Goal: Task Accomplishment & Management: Manage account settings

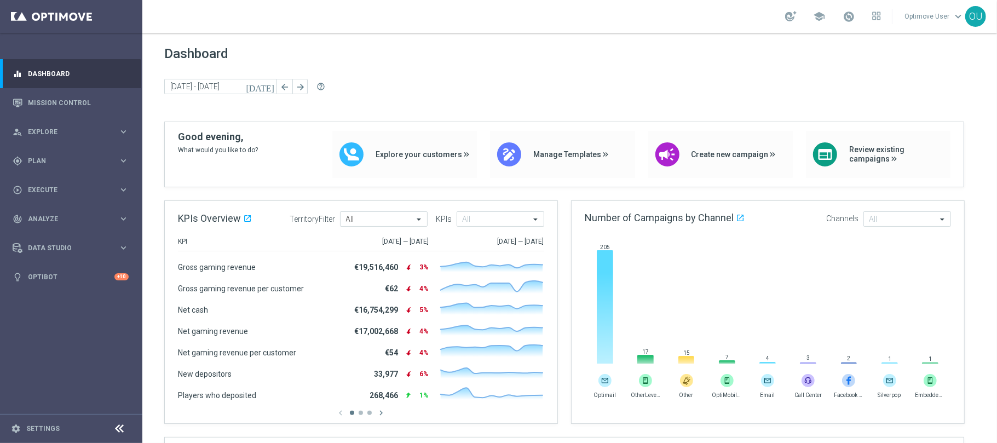
click at [434, 96] on div "Dashboard today 06 Oct 2025 - 06 Oct 2025 arrow_back arrow_forward help_outline" at bounding box center [569, 84] width 811 height 76
click at [18, 193] on icon "play_circle_outline" at bounding box center [18, 190] width 10 height 10
click at [55, 160] on span "Plan" at bounding box center [73, 161] width 90 height 7
click at [77, 152] on div "gps_fixed Plan keyboard_arrow_right" at bounding box center [70, 160] width 141 height 29
click at [87, 228] on div "track_changes Analyze keyboard_arrow_right" at bounding box center [70, 218] width 141 height 29
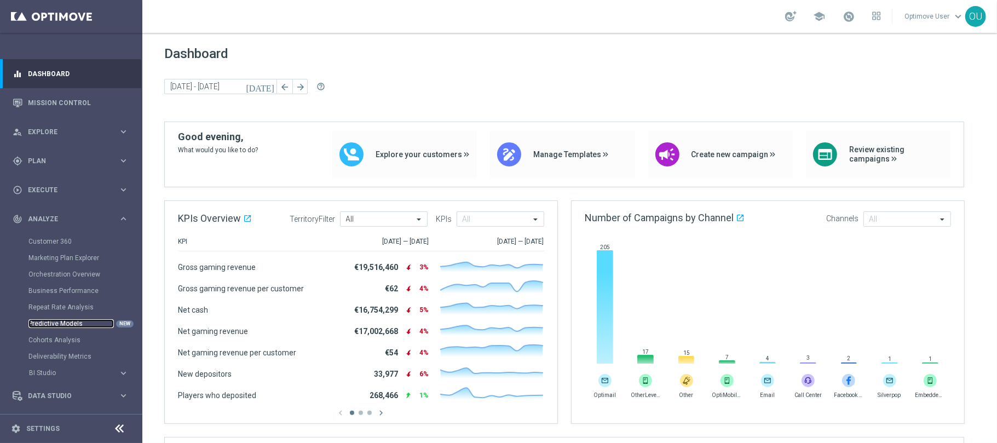
click at [75, 322] on link "Predictive Models" at bounding box center [70, 323] width 85 height 9
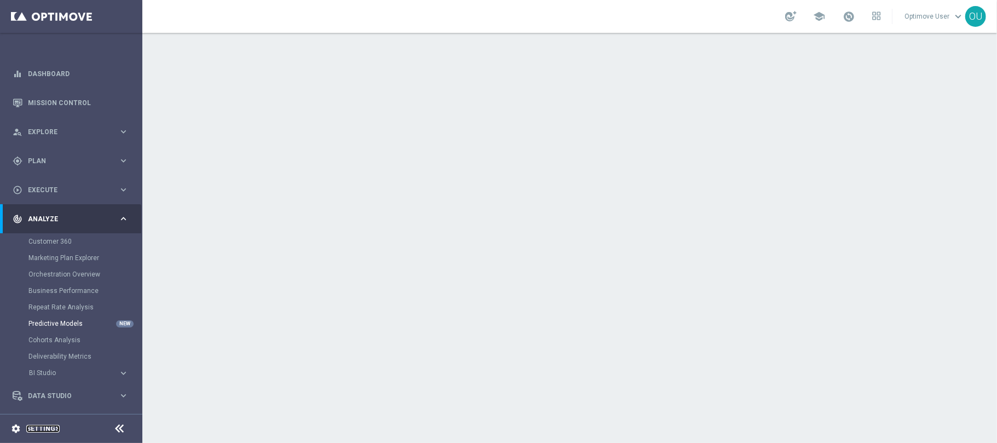
click at [49, 430] on link "Settings" at bounding box center [42, 428] width 33 height 7
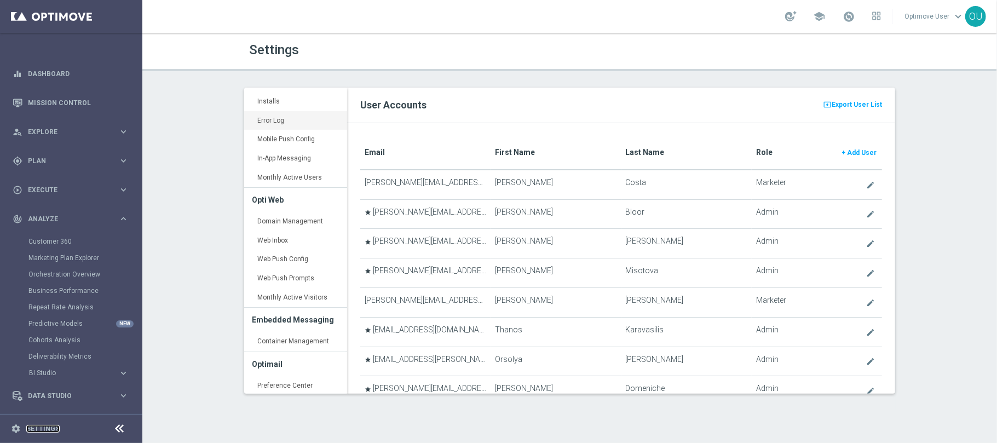
scroll to position [219, 0]
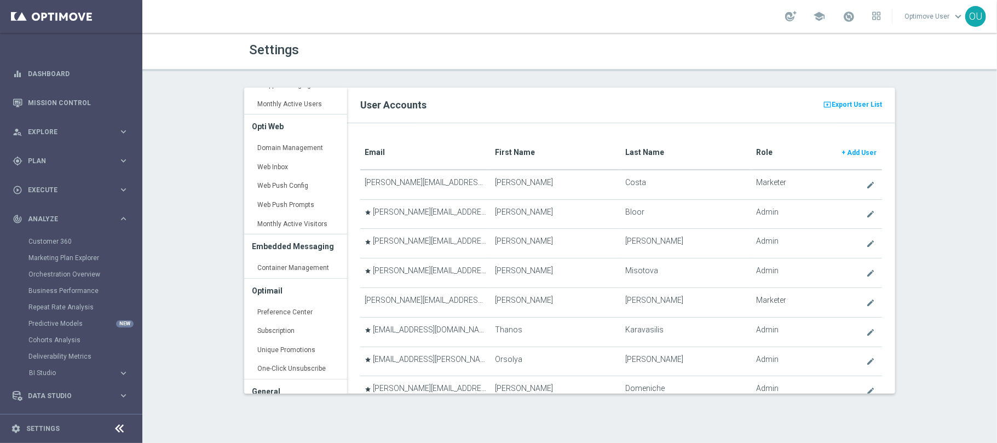
click at [244, 293] on div "Optimail Preference Center keyboard_arrow_right Subscription keyboard_arrow_rig…" at bounding box center [295, 329] width 103 height 101
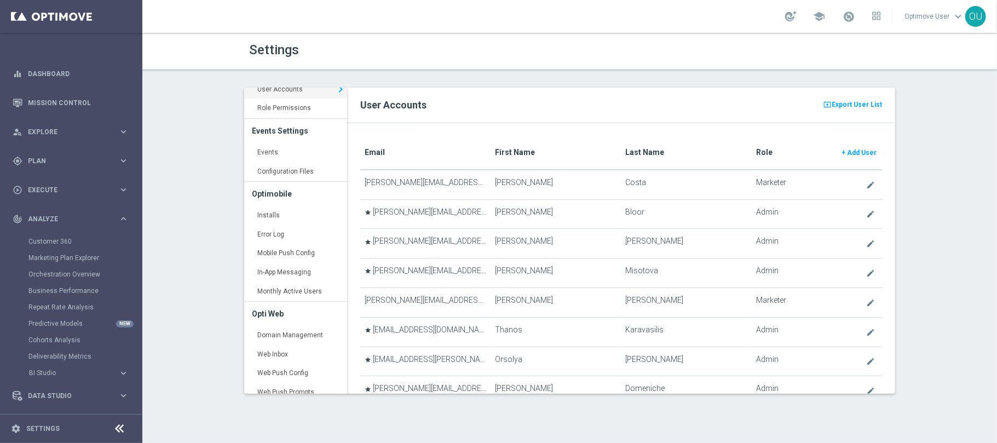
scroll to position [0, 0]
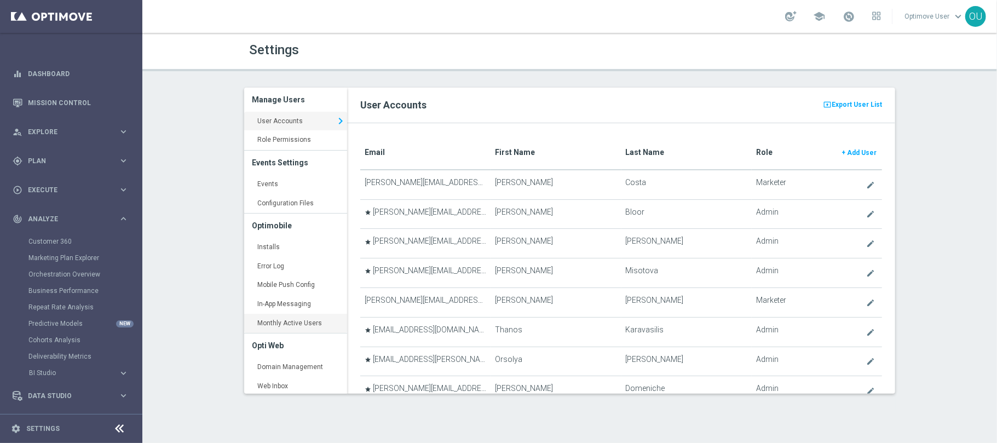
click at [314, 320] on link "Monthly Active Users keyboard_arrow_right" at bounding box center [295, 324] width 103 height 20
click at [296, 322] on link "Monthly Active Users keyboard_arrow_right" at bounding box center [295, 324] width 103 height 20
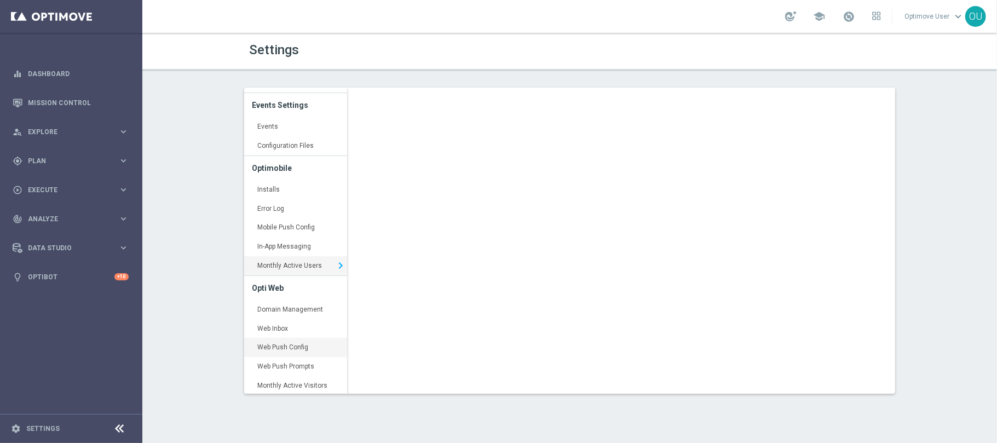
scroll to position [146, 0]
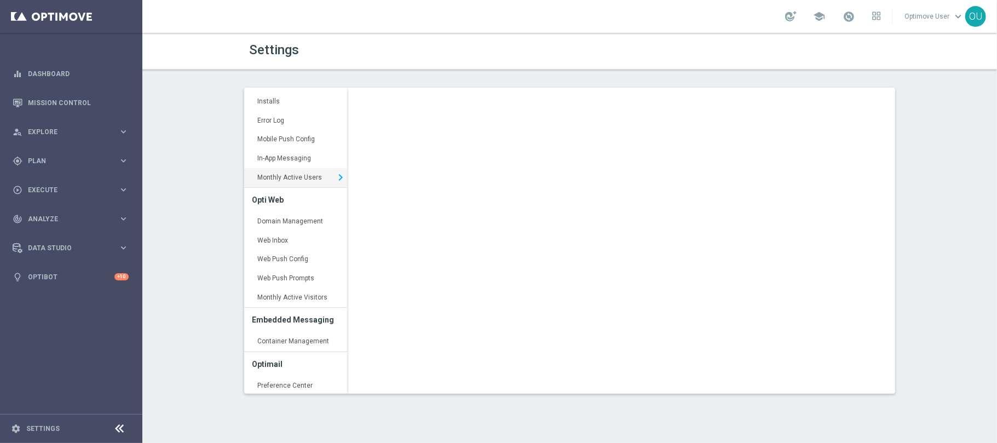
drag, startPoint x: 747, startPoint y: 84, endPoint x: 704, endPoint y: 82, distance: 42.8
click at [704, 82] on div "Settings Manage Users User Accounts keyboard_arrow_right Role Permissions keybo…" at bounding box center [569, 238] width 855 height 410
click at [310, 298] on link "Monthly Active Visitors keyboard_arrow_right" at bounding box center [295, 298] width 103 height 20
click at [298, 173] on link "Monthly Active Users keyboard_arrow_right" at bounding box center [295, 178] width 103 height 20
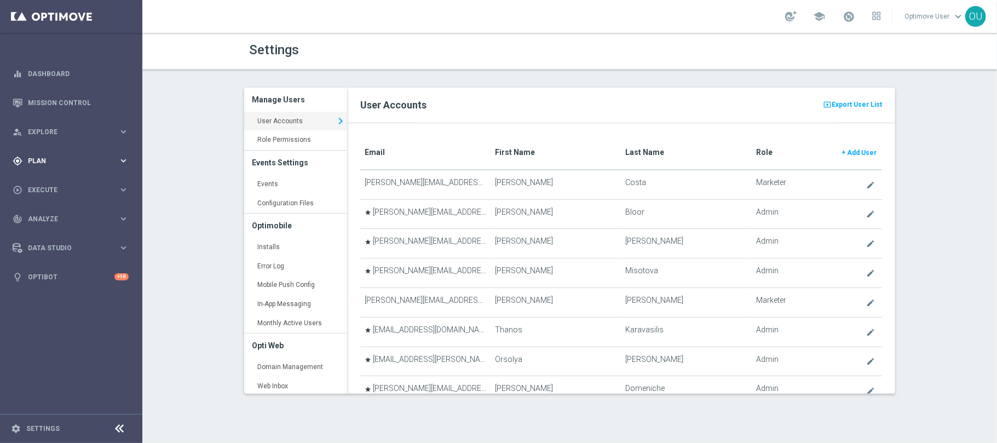
click at [71, 160] on span "Plan" at bounding box center [73, 161] width 90 height 7
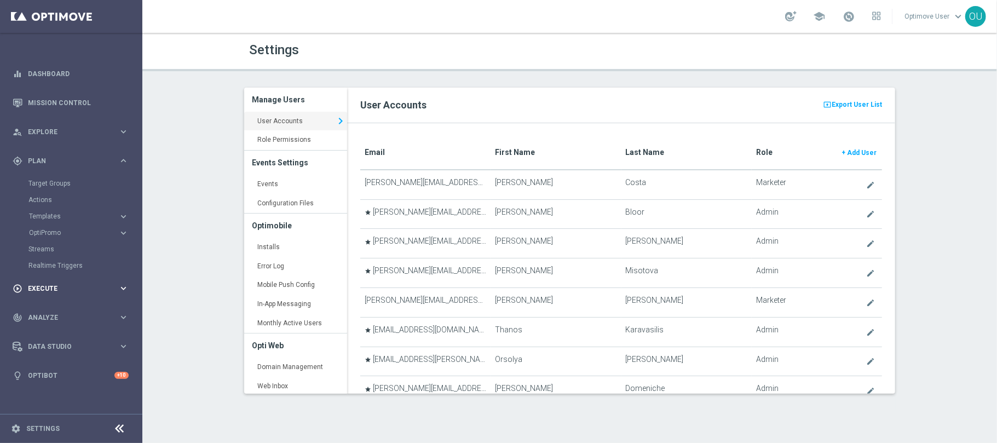
click at [68, 288] on span "Execute" at bounding box center [73, 288] width 90 height 7
click at [65, 244] on div "track_changes Analyze keyboard_arrow_right" at bounding box center [70, 251] width 141 height 29
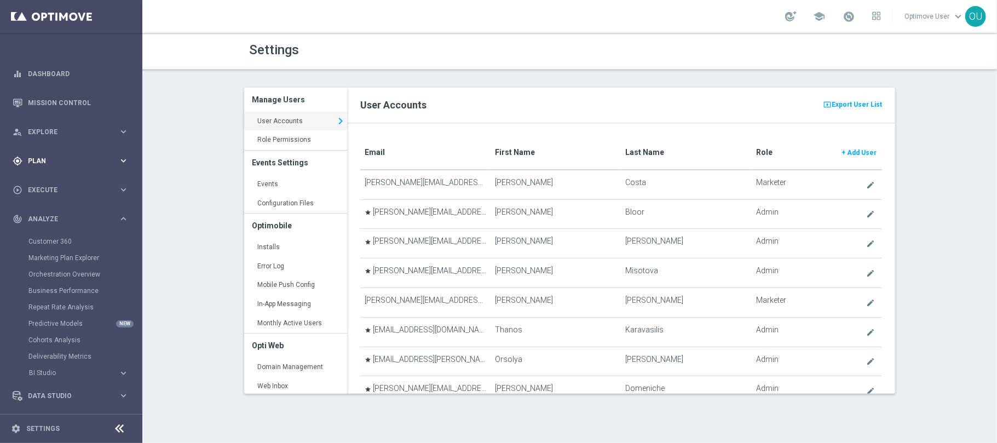
click at [75, 153] on div "gps_fixed Plan keyboard_arrow_right" at bounding box center [70, 160] width 141 height 29
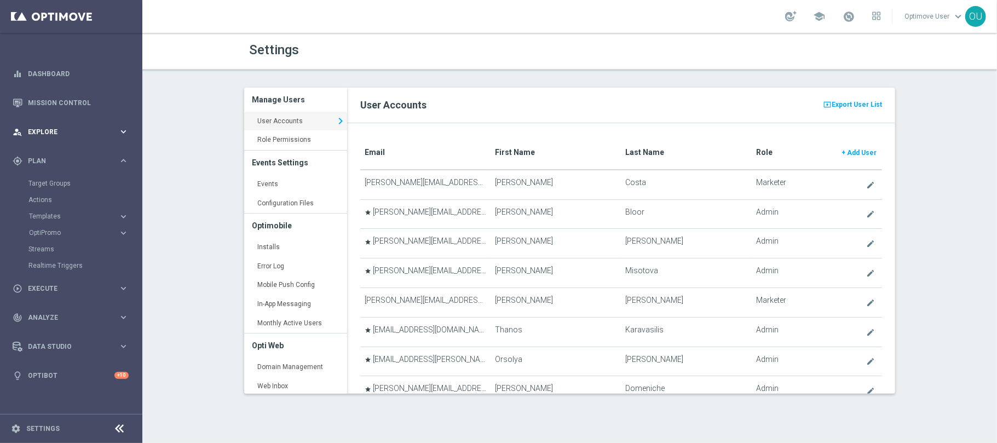
click at [96, 135] on div "person_search Explore" at bounding box center [66, 132] width 106 height 10
click at [66, 170] on link "Target Group Discovery" at bounding box center [70, 170] width 85 height 9
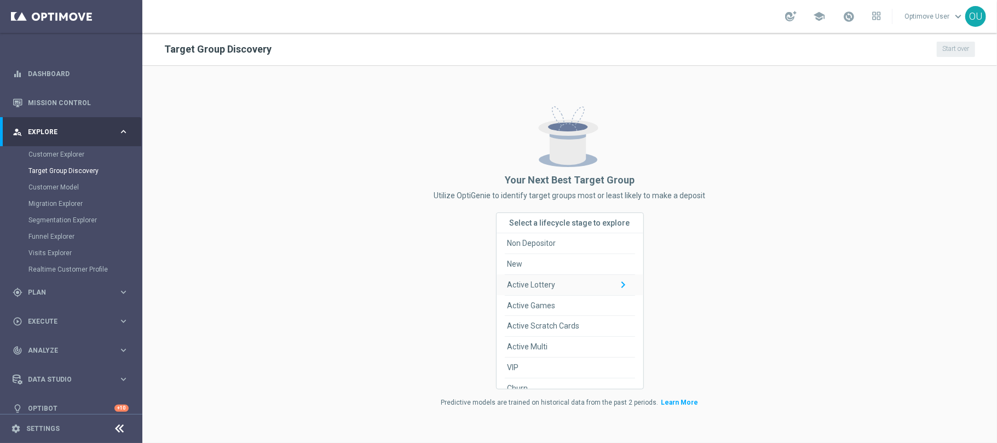
click at [546, 285] on span "Active Lottery" at bounding box center [532, 285] width 48 height 20
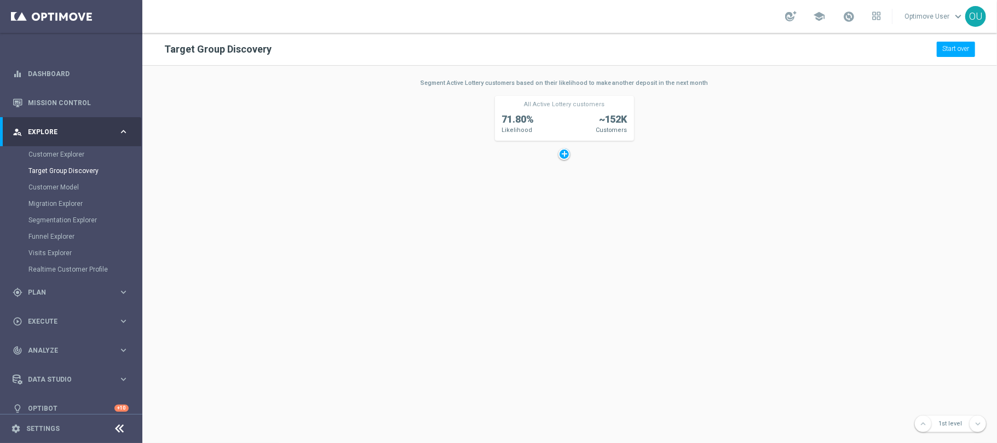
click at [574, 163] on div "28.99% Likelihood ~29.16K Customers Number of Deposits, Last Three Months <= 2 …" at bounding box center [575, 335] width 866 height 538
click at [566, 154] on div at bounding box center [564, 153] width 11 height 11
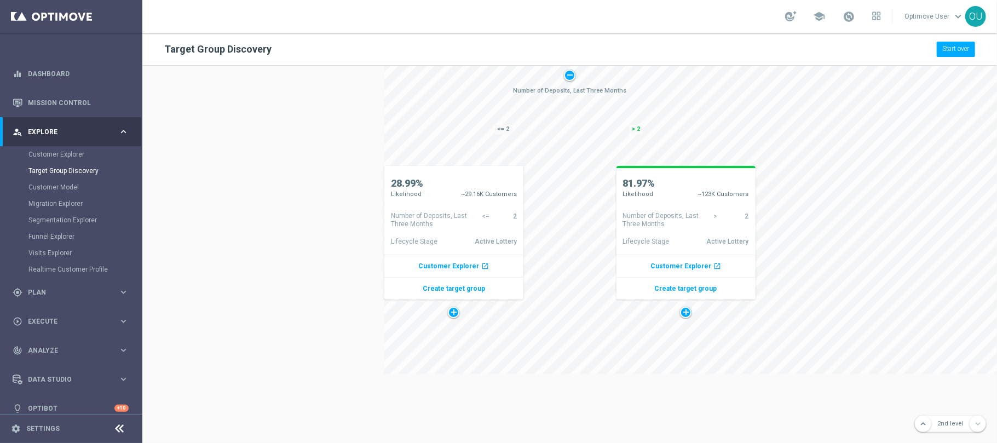
scroll to position [83, 0]
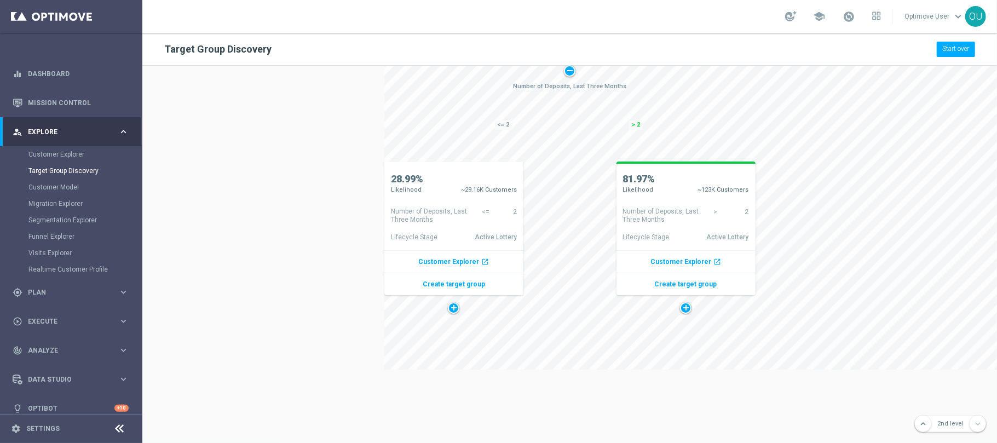
click at [688, 309] on div at bounding box center [685, 307] width 11 height 11
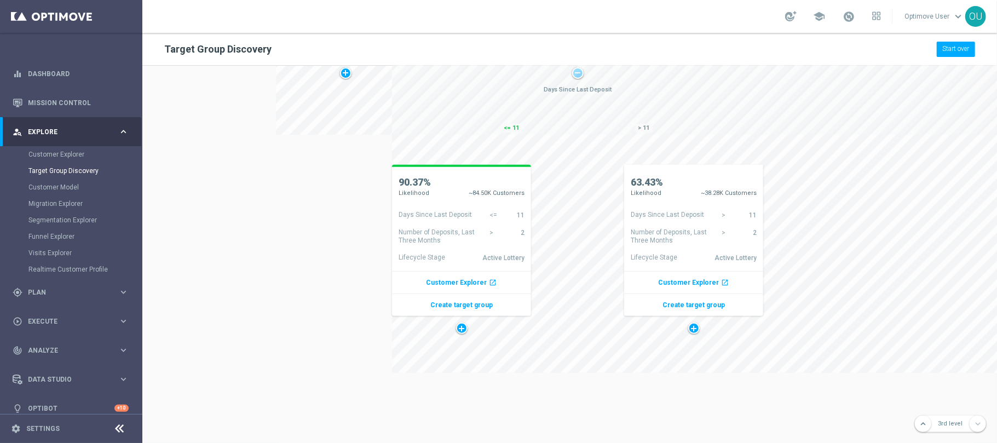
scroll to position [321, 204]
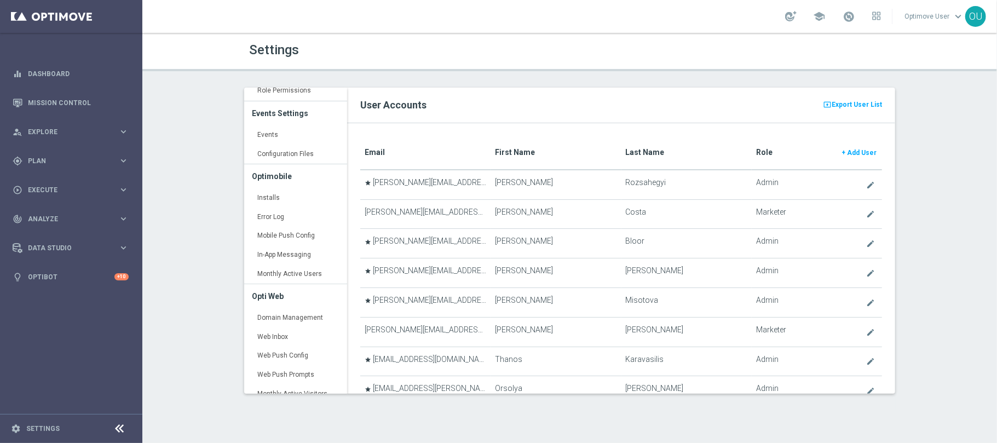
scroll to position [73, 0]
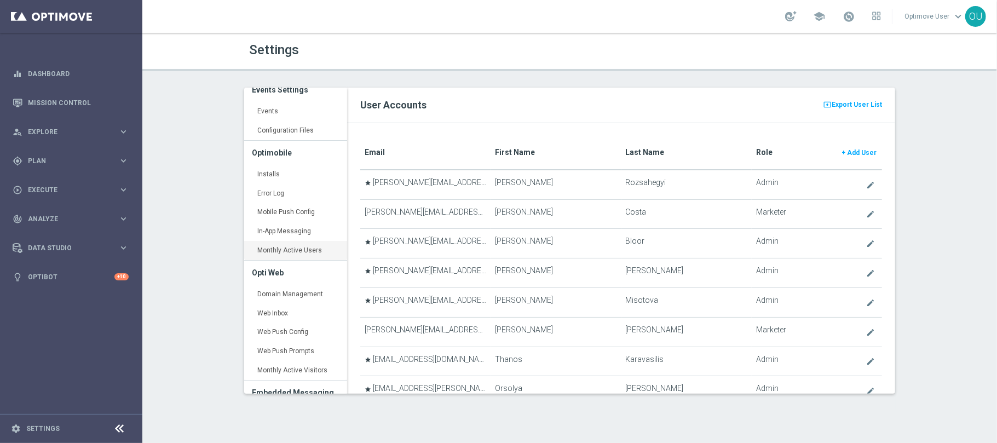
click at [296, 254] on link "Monthly Active Users keyboard_arrow_right" at bounding box center [295, 251] width 103 height 20
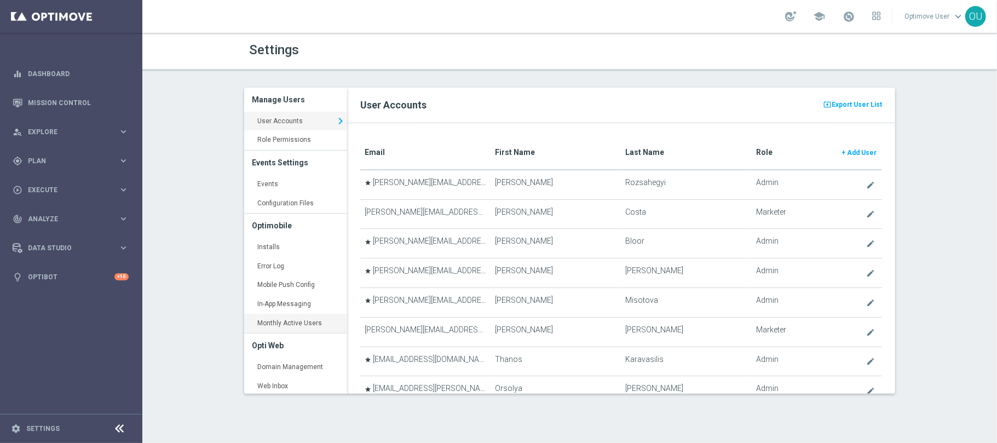
click at [309, 323] on link "Monthly Active Users keyboard_arrow_right" at bounding box center [295, 324] width 103 height 20
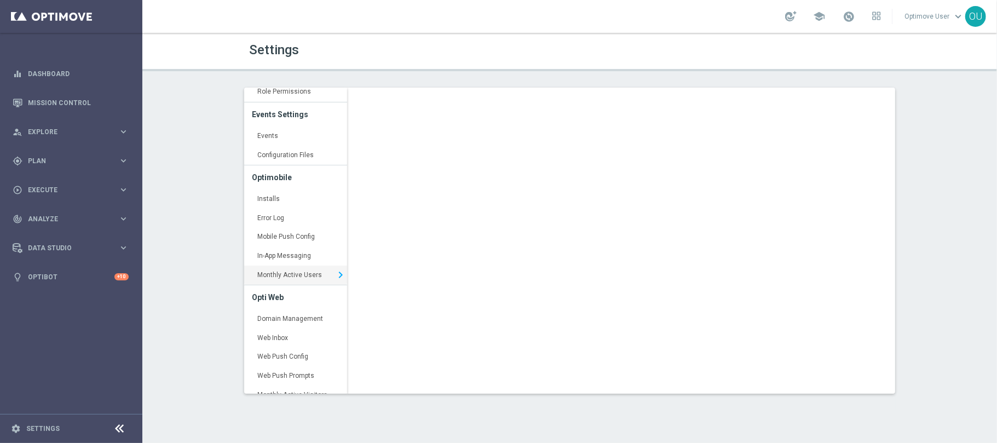
scroll to position [73, 0]
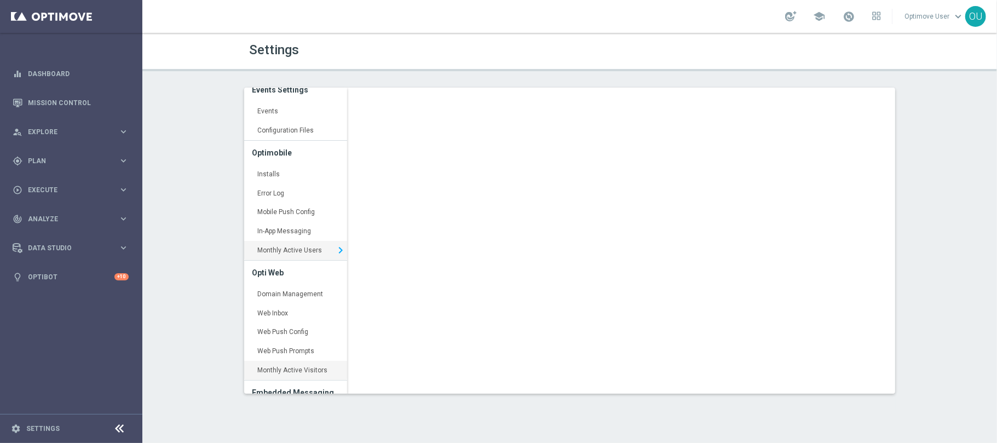
click at [305, 370] on link "Monthly Active Visitors keyboard_arrow_right" at bounding box center [295, 371] width 103 height 20
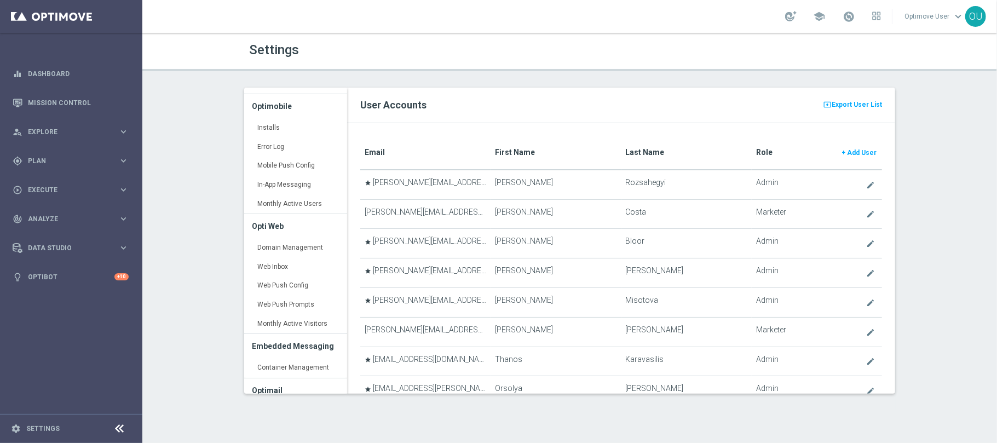
scroll to position [146, 0]
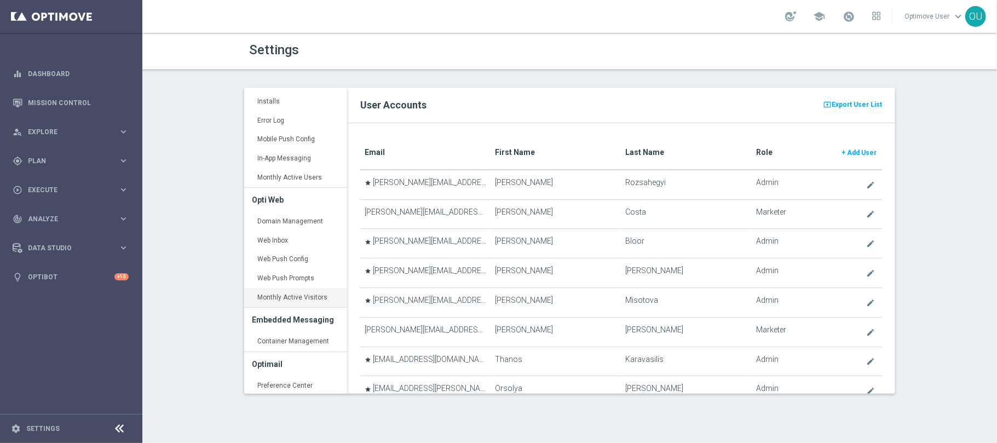
click at [297, 304] on link "Monthly Active Visitors keyboard_arrow_right" at bounding box center [295, 298] width 103 height 20
